Goal: Task Accomplishment & Management: Use online tool/utility

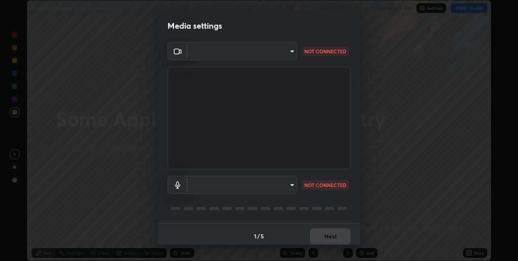
scroll to position [4, 0]
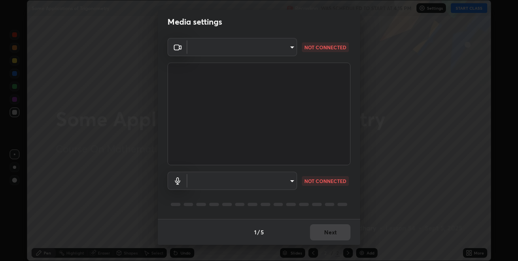
type input "36e128aea5a76c441567214939eeabbf24327133292da18f50fe7275e7648a53"
type input "default"
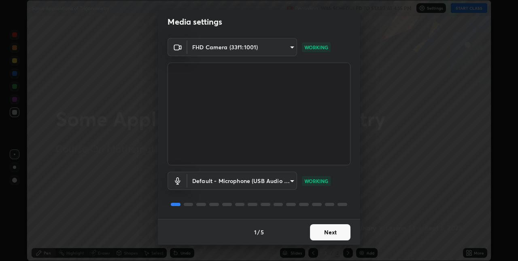
click at [323, 233] on button "Next" at bounding box center [330, 233] width 40 height 16
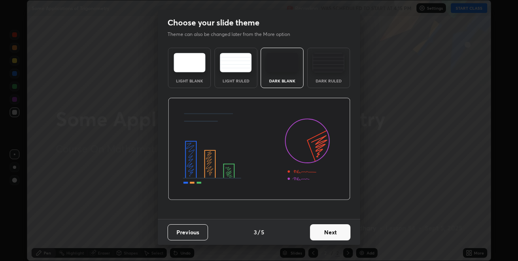
click at [330, 233] on button "Next" at bounding box center [330, 233] width 40 height 16
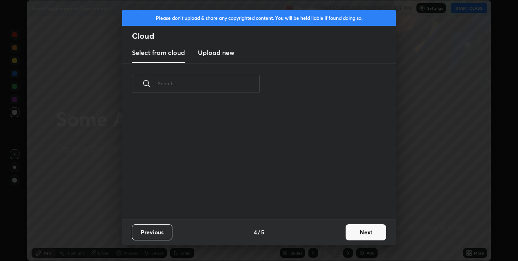
click at [336, 228] on div "Previous 4 / 5 Next" at bounding box center [258, 232] width 273 height 26
click at [358, 231] on button "Next" at bounding box center [366, 233] width 40 height 16
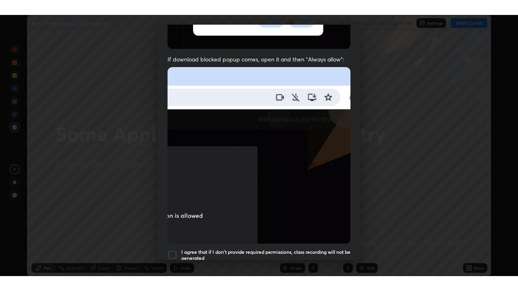
scroll to position [169, 0]
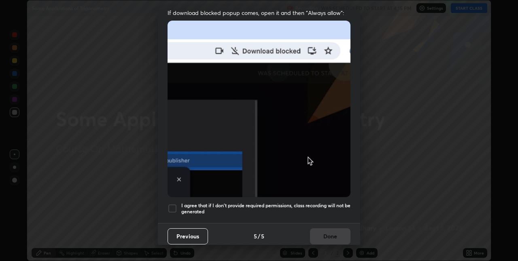
click at [319, 203] on h5 "I agree that if I don't provide required permissions, class recording will not …" at bounding box center [265, 209] width 169 height 13
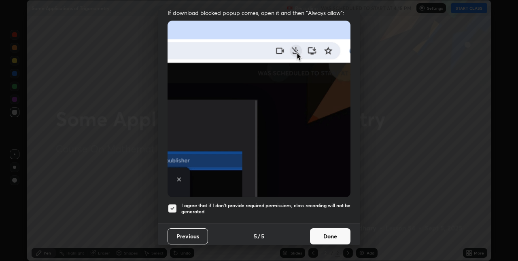
click at [325, 229] on button "Done" at bounding box center [330, 237] width 40 height 16
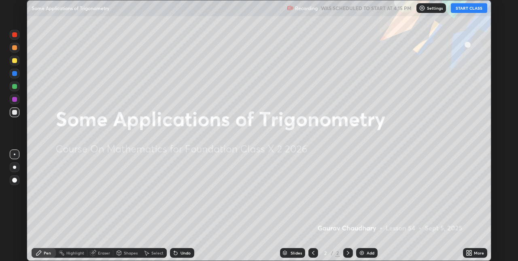
click at [468, 252] on icon at bounding box center [467, 252] width 2 height 2
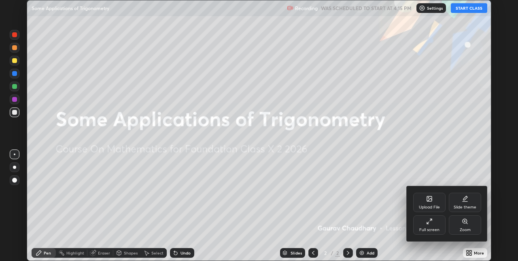
click at [432, 219] on icon at bounding box center [429, 221] width 6 height 6
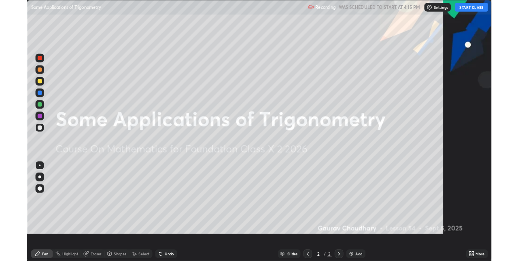
scroll to position [291, 518]
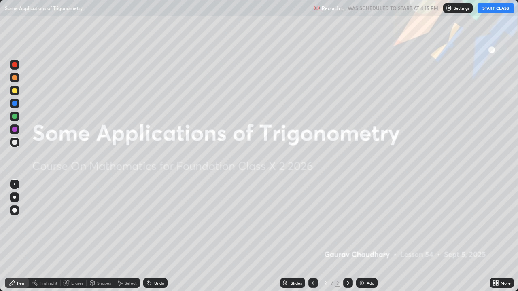
click at [368, 261] on div "Add" at bounding box center [371, 283] width 8 height 4
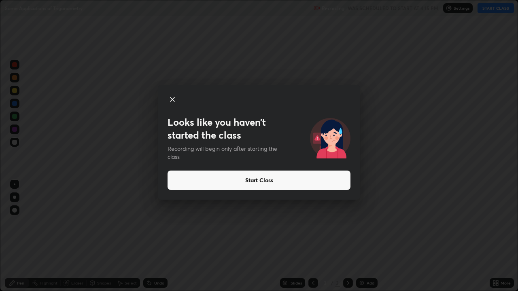
click at [194, 187] on button "Start Class" at bounding box center [258, 180] width 183 height 19
click at [192, 188] on button "Start Class" at bounding box center [258, 180] width 183 height 19
click at [207, 176] on button "Start Class" at bounding box center [258, 180] width 183 height 19
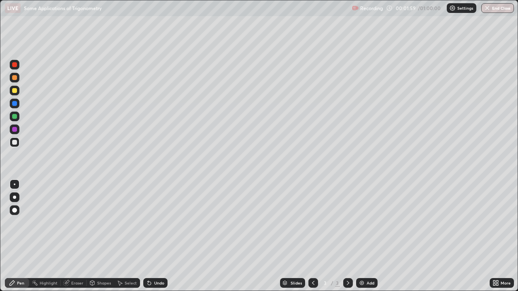
click at [15, 142] on div at bounding box center [14, 142] width 5 height 5
click at [367, 261] on div "Add" at bounding box center [371, 283] width 8 height 4
click at [161, 261] on div "Undo" at bounding box center [159, 283] width 10 height 4
click at [357, 261] on div "Add" at bounding box center [366, 283] width 21 height 10
click at [157, 261] on div "Undo" at bounding box center [159, 283] width 10 height 4
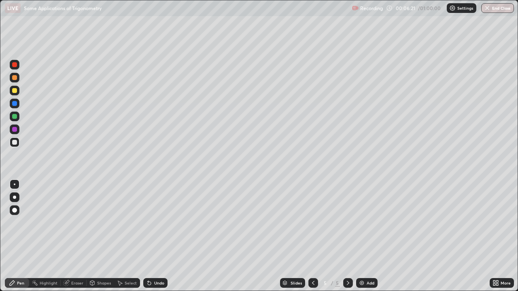
click at [311, 261] on icon at bounding box center [313, 283] width 6 height 6
click at [346, 261] on icon at bounding box center [348, 283] width 6 height 6
click at [79, 261] on div "Eraser" at bounding box center [74, 283] width 26 height 10
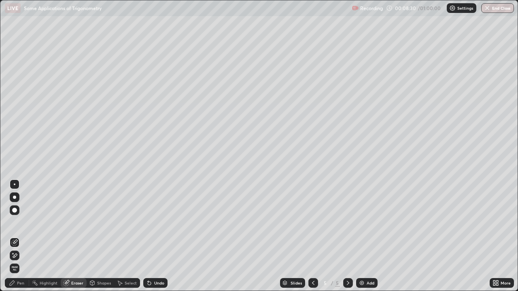
click at [100, 261] on div "Shapes" at bounding box center [104, 283] width 14 height 4
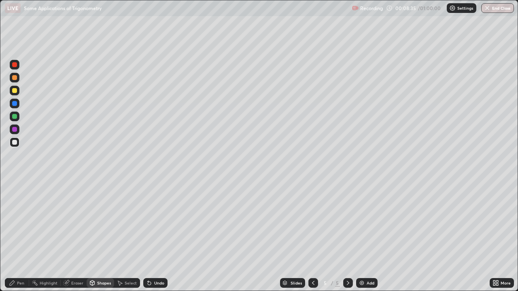
click at [161, 261] on div "Undo" at bounding box center [155, 283] width 24 height 10
click at [128, 261] on div "Select" at bounding box center [131, 283] width 12 height 4
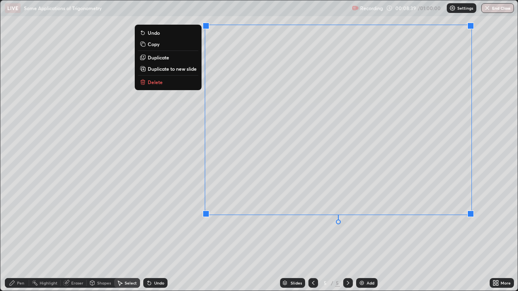
click at [188, 70] on p "Duplicate to new slide" at bounding box center [172, 69] width 49 height 6
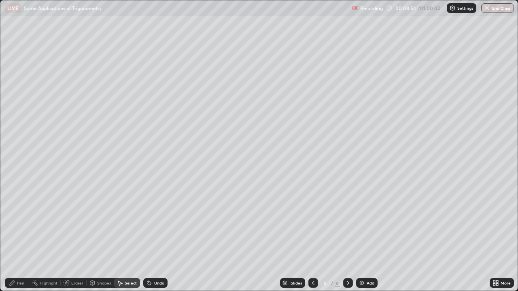
click at [70, 261] on div "Eraser" at bounding box center [74, 283] width 26 height 10
click at [19, 261] on div "Pen" at bounding box center [20, 283] width 7 height 4
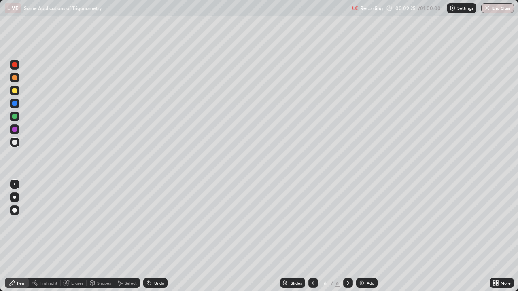
click at [312, 261] on icon at bounding box center [313, 283] width 6 height 6
click at [154, 261] on div "Undo" at bounding box center [159, 283] width 10 height 4
click at [155, 261] on div "Undo" at bounding box center [159, 283] width 10 height 4
click at [154, 261] on div "Undo" at bounding box center [159, 283] width 10 height 4
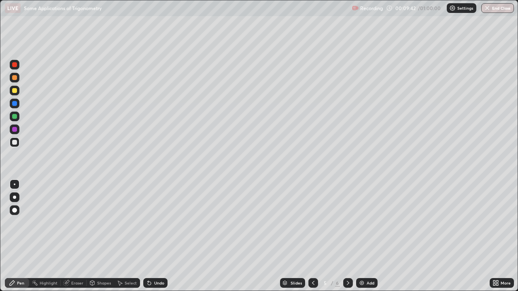
click at [154, 261] on div "Undo" at bounding box center [155, 283] width 24 height 10
click at [155, 261] on div "Undo" at bounding box center [155, 283] width 24 height 10
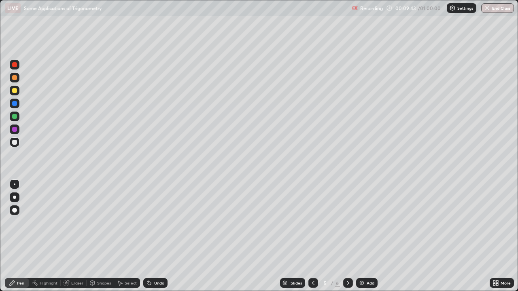
click at [155, 261] on div "Undo" at bounding box center [155, 283] width 24 height 10
click at [156, 261] on div "Undo" at bounding box center [155, 283] width 24 height 10
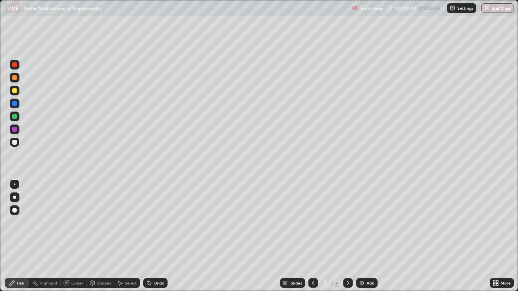
click at [156, 261] on div "Undo" at bounding box center [155, 283] width 24 height 10
click at [155, 261] on div "Undo" at bounding box center [155, 283] width 24 height 10
click at [346, 261] on div at bounding box center [348, 283] width 10 height 10
click at [313, 261] on icon at bounding box center [313, 283] width 2 height 4
click at [347, 261] on icon at bounding box center [348, 283] width 6 height 6
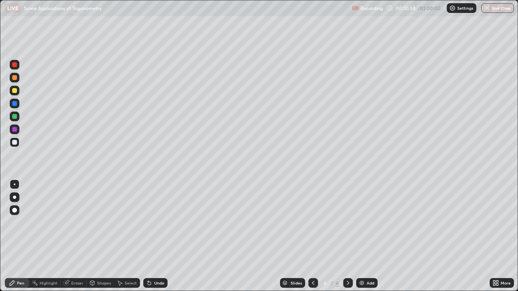
click at [312, 261] on icon at bounding box center [313, 283] width 6 height 6
click at [312, 261] on div at bounding box center [313, 283] width 10 height 10
click at [347, 261] on icon at bounding box center [348, 283] width 6 height 6
click at [81, 261] on div "Eraser" at bounding box center [77, 283] width 12 height 4
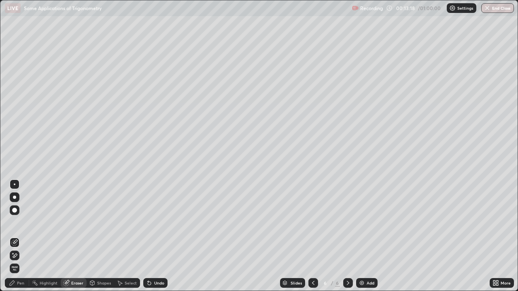
click at [21, 261] on div "Pen" at bounding box center [20, 283] width 7 height 4
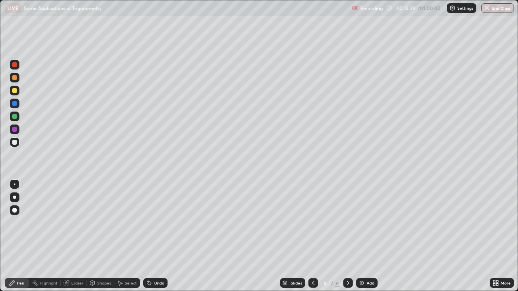
click at [154, 261] on div "Undo" at bounding box center [159, 283] width 10 height 4
click at [148, 261] on icon at bounding box center [149, 283] width 3 height 3
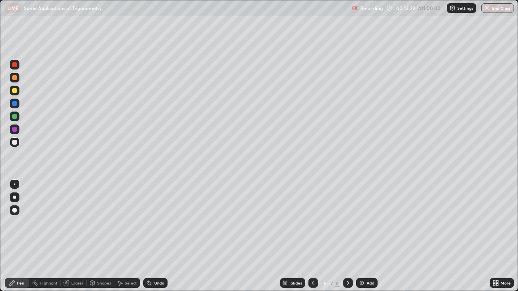
click at [148, 261] on icon at bounding box center [149, 283] width 3 height 3
click at [364, 261] on div "Add" at bounding box center [366, 283] width 21 height 10
click at [77, 261] on div "Eraser" at bounding box center [77, 283] width 12 height 4
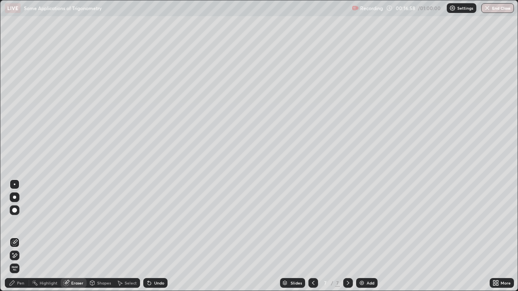
click at [21, 261] on div "Pen" at bounding box center [20, 283] width 7 height 4
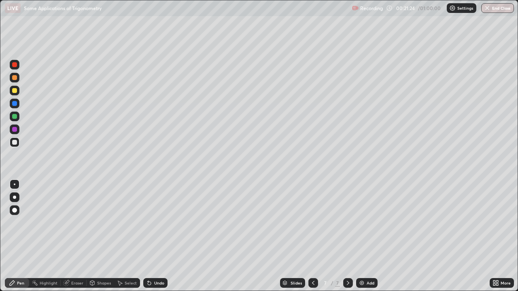
click at [74, 261] on div "Eraser" at bounding box center [77, 283] width 12 height 4
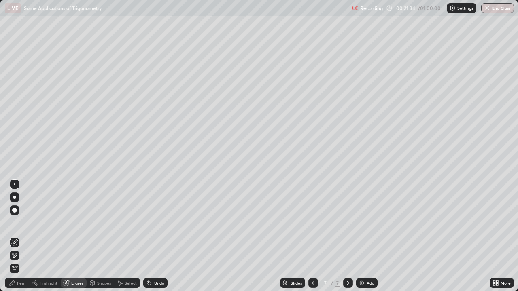
click at [23, 261] on div "Pen" at bounding box center [17, 283] width 24 height 10
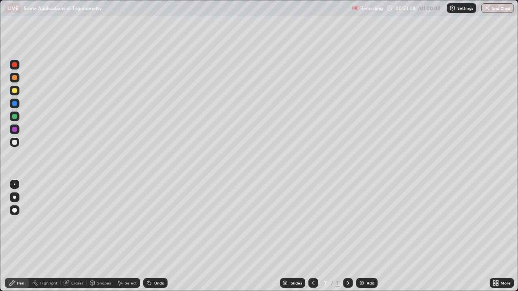
click at [368, 261] on div "Add" at bounding box center [371, 283] width 8 height 4
click at [310, 261] on icon at bounding box center [313, 283] width 6 height 6
click at [347, 261] on icon at bounding box center [348, 283] width 6 height 6
click at [159, 261] on div "Undo" at bounding box center [155, 283] width 24 height 10
click at [367, 261] on div "Add" at bounding box center [371, 283] width 8 height 4
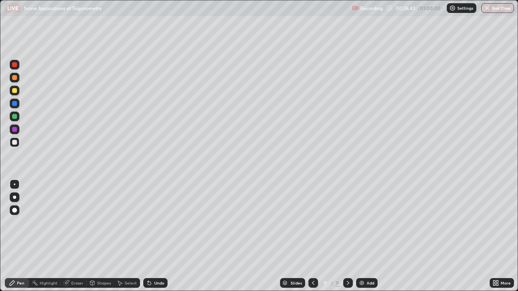
click at [367, 261] on div "Add" at bounding box center [366, 283] width 21 height 10
click at [157, 261] on div "Undo" at bounding box center [159, 283] width 10 height 4
click at [155, 261] on div "Undo" at bounding box center [159, 283] width 10 height 4
click at [154, 261] on div "Undo" at bounding box center [159, 283] width 10 height 4
click at [72, 261] on div "Eraser" at bounding box center [77, 283] width 12 height 4
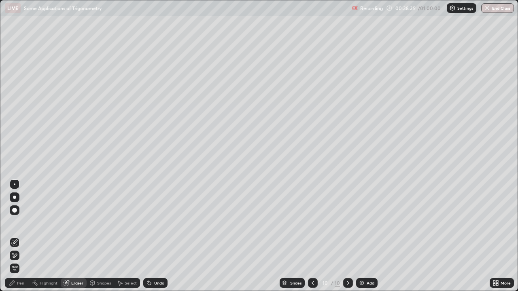
click at [21, 261] on div "Pen" at bounding box center [20, 283] width 7 height 4
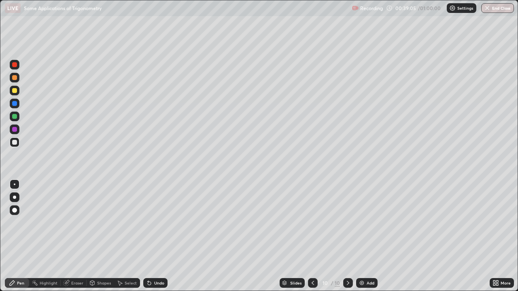
click at [157, 261] on div "Undo" at bounding box center [155, 283] width 24 height 10
click at [155, 261] on div "Undo" at bounding box center [159, 283] width 10 height 4
click at [154, 261] on div "Undo" at bounding box center [159, 283] width 10 height 4
click at [151, 261] on icon at bounding box center [149, 283] width 6 height 6
click at [151, 261] on div "Undo" at bounding box center [155, 283] width 24 height 10
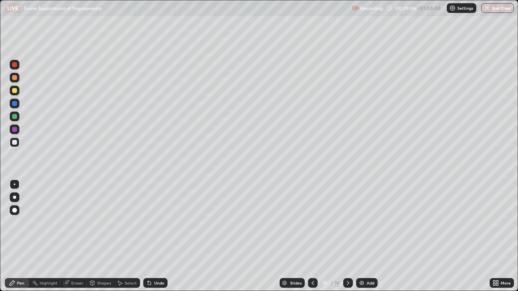
click at [164, 261] on div "Undo" at bounding box center [155, 283] width 24 height 10
click at [153, 261] on div "Undo" at bounding box center [155, 283] width 24 height 10
click at [147, 261] on div "Undo" at bounding box center [155, 283] width 24 height 10
click at [148, 261] on icon at bounding box center [149, 283] width 3 height 3
click at [143, 261] on div "Undo" at bounding box center [155, 283] width 24 height 10
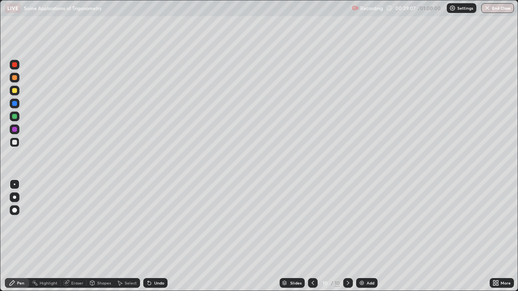
click at [143, 261] on div "Undo" at bounding box center [155, 283] width 24 height 10
click at [148, 261] on icon at bounding box center [149, 283] width 3 height 3
click at [152, 261] on div "Undo" at bounding box center [155, 283] width 24 height 10
click at [155, 261] on div "Undo" at bounding box center [159, 283] width 10 height 4
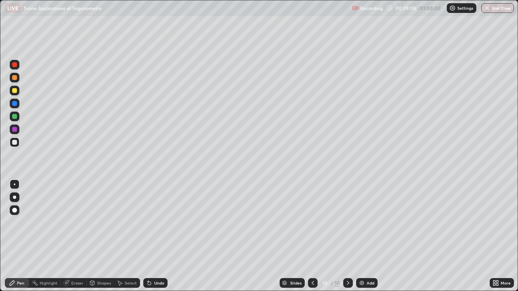
click at [155, 261] on div "Undo" at bounding box center [159, 283] width 10 height 4
click at [157, 261] on div "Undo" at bounding box center [159, 283] width 10 height 4
click at [155, 261] on div "Undo" at bounding box center [159, 283] width 10 height 4
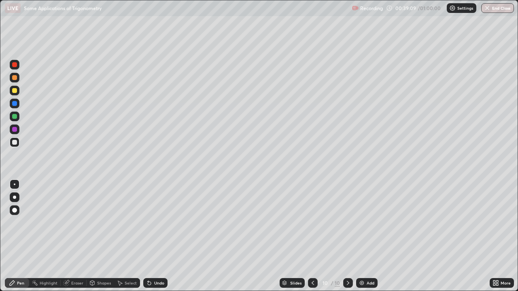
click at [155, 261] on div "Undo" at bounding box center [159, 283] width 10 height 4
click at [158, 261] on div "Undo" at bounding box center [159, 283] width 10 height 4
click at [74, 261] on div "Eraser" at bounding box center [77, 283] width 12 height 4
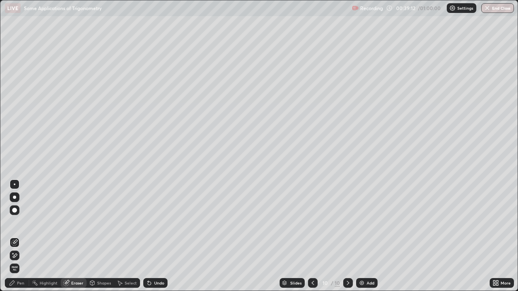
click at [15, 259] on div at bounding box center [15, 256] width 10 height 10
click at [20, 261] on div "Pen" at bounding box center [20, 283] width 7 height 4
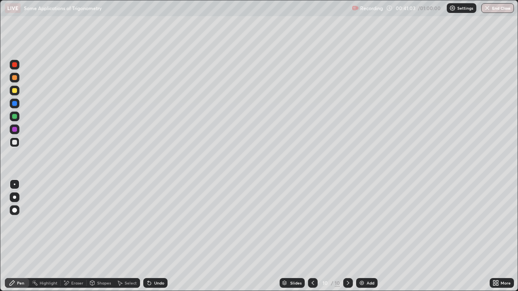
click at [13, 117] on div at bounding box center [14, 116] width 5 height 5
click at [64, 261] on icon at bounding box center [64, 281] width 1 height 1
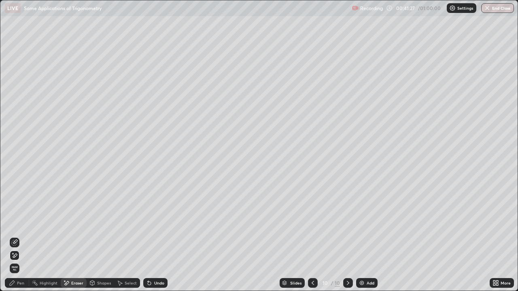
click at [21, 261] on div "Pen" at bounding box center [20, 283] width 7 height 4
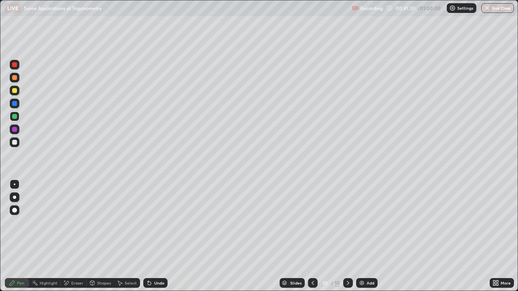
click at [78, 261] on div "Eraser" at bounding box center [77, 283] width 12 height 4
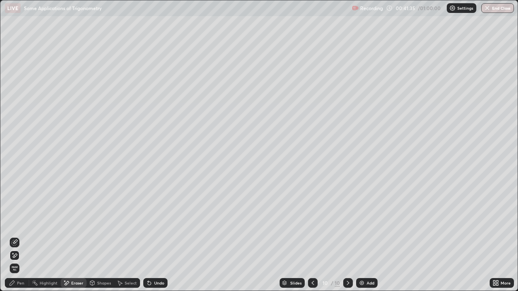
click at [23, 261] on div "Pen" at bounding box center [20, 283] width 7 height 4
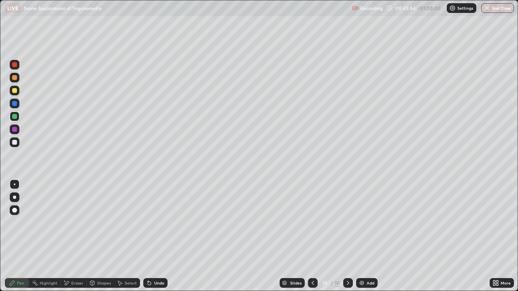
click at [492, 6] on button "End Class" at bounding box center [497, 8] width 33 height 10
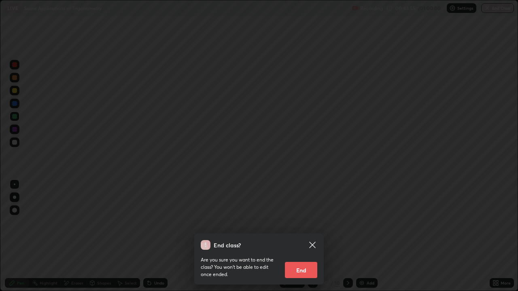
click at [301, 261] on button "End" at bounding box center [301, 270] width 32 height 16
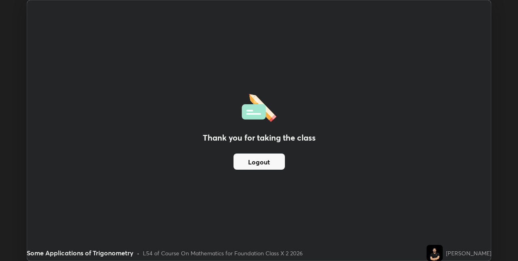
scroll to position [40196, 39940]
click at [272, 159] on button "Logout" at bounding box center [258, 162] width 51 height 16
